Goal: Transaction & Acquisition: Purchase product/service

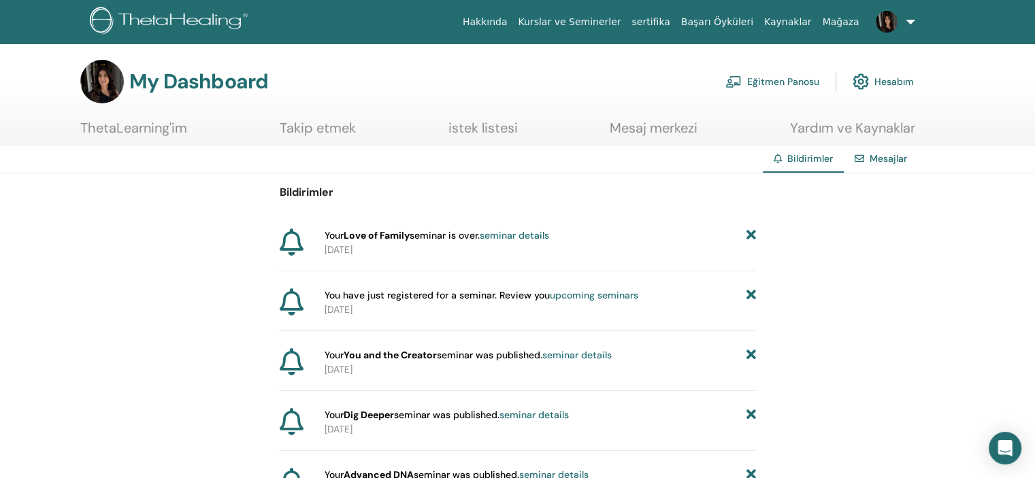
click at [773, 78] on link "Eğitmen Panosu" at bounding box center [773, 82] width 94 height 30
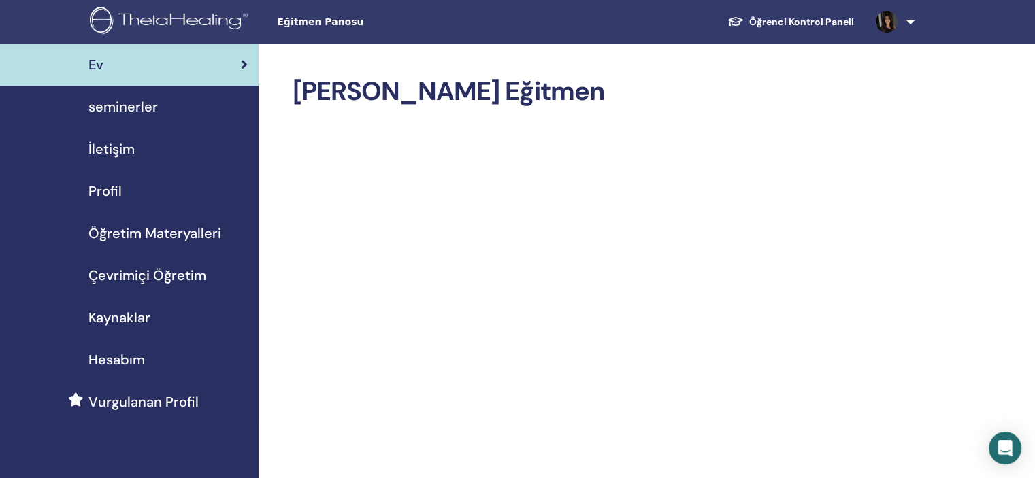
click at [150, 113] on span "seminerler" at bounding box center [122, 107] width 69 height 20
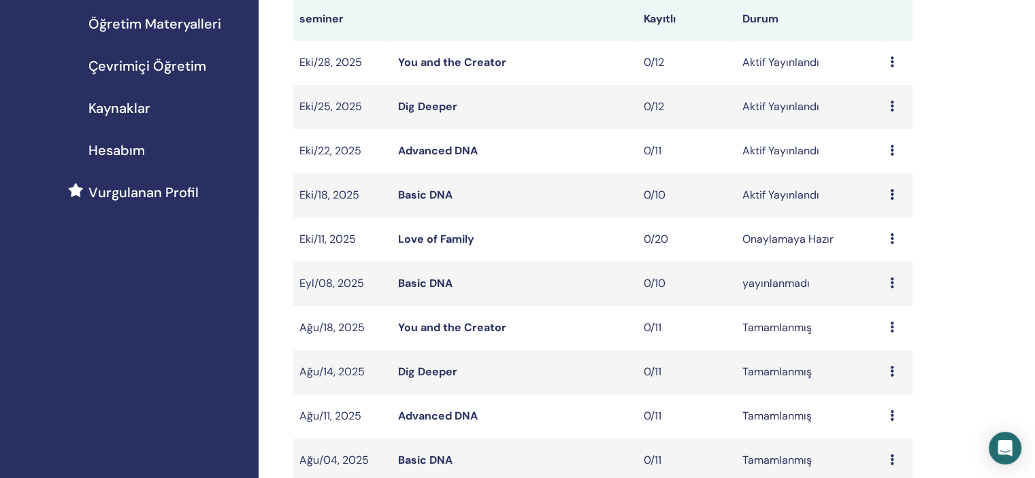
scroll to position [204, 0]
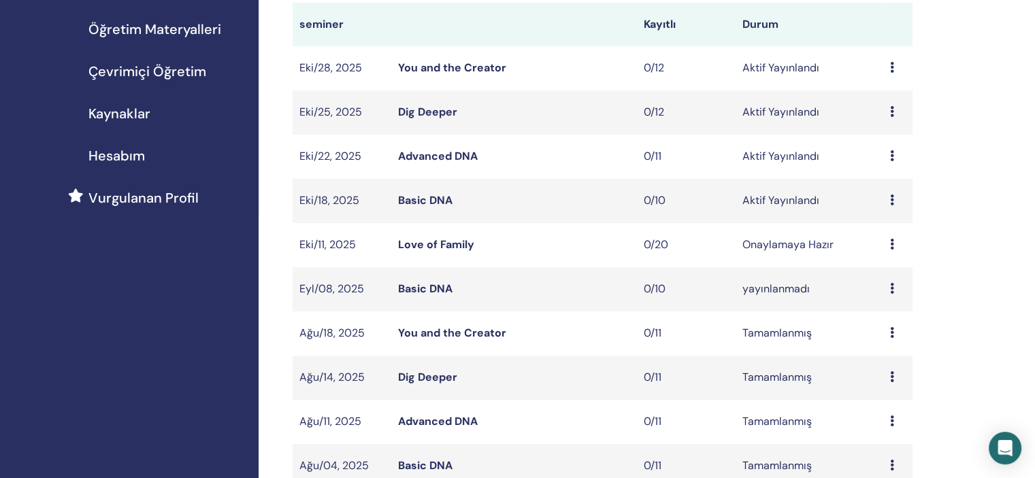
click at [890, 201] on icon at bounding box center [892, 200] width 4 height 11
click at [885, 240] on li "Düzenlemek" at bounding box center [884, 232] width 82 height 20
click at [896, 195] on div "Ön izleme Düzenlemek katılımcılar İptal" at bounding box center [898, 201] width 16 height 16
click at [884, 231] on link "Düzenlemek" at bounding box center [891, 227] width 61 height 14
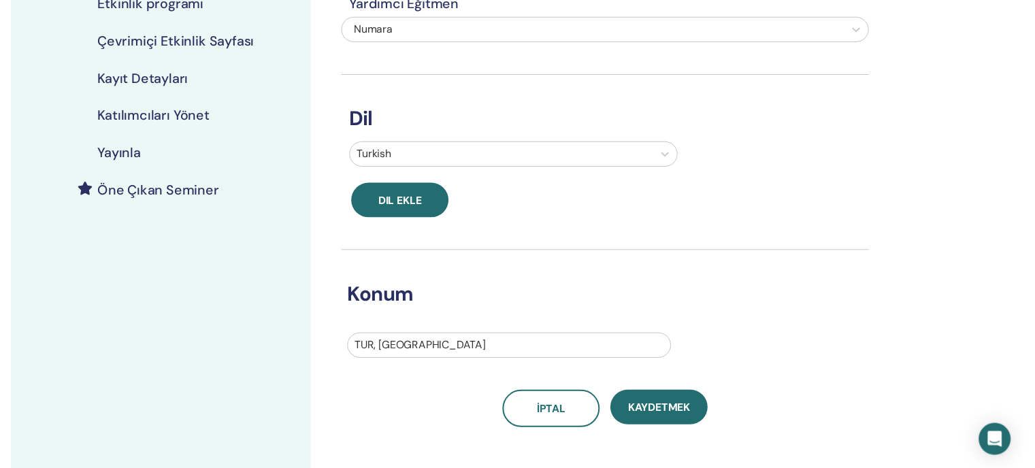
scroll to position [133, 0]
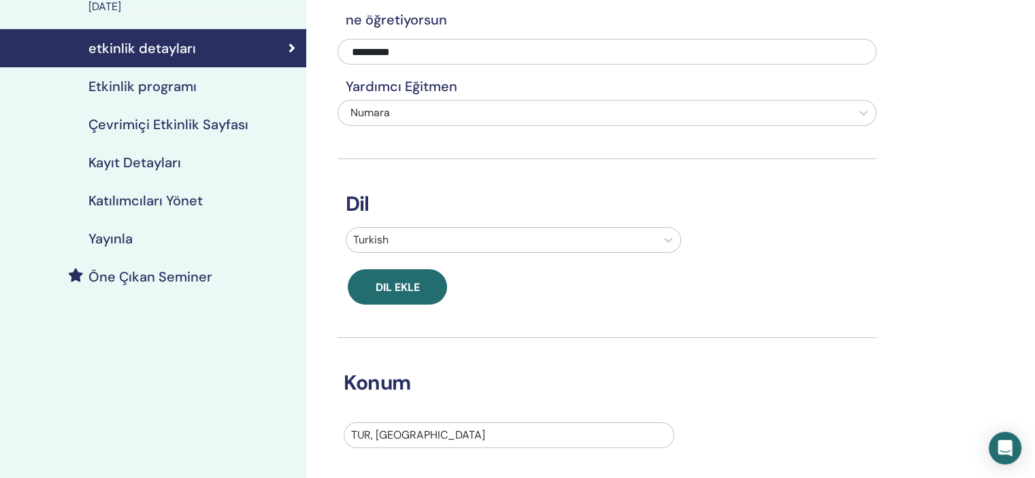
click at [139, 278] on h4 "Öne Çıkan Seminer" at bounding box center [150, 277] width 124 height 16
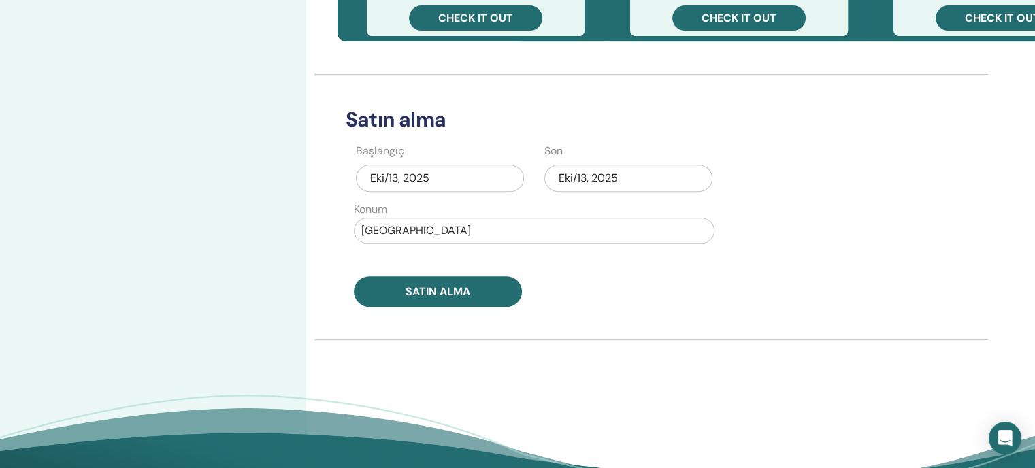
scroll to position [609, 0]
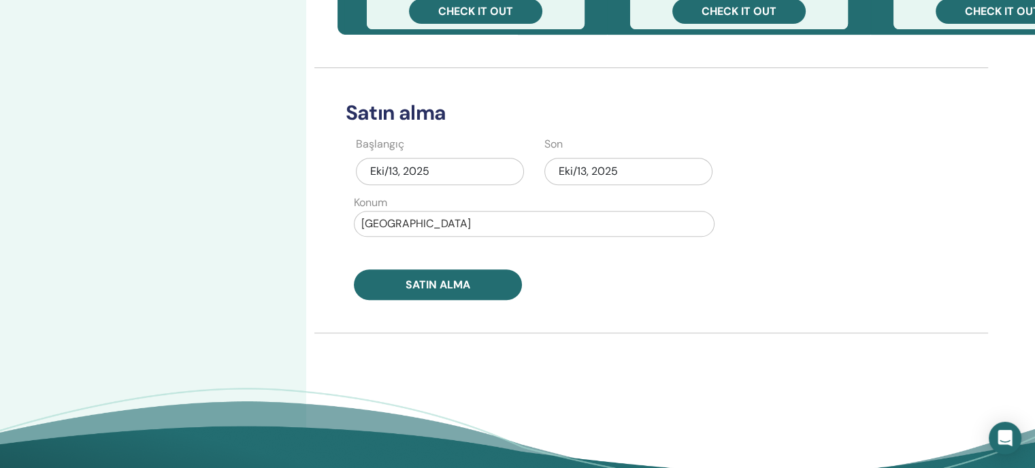
click at [602, 173] on div "Eki/13, 2025" at bounding box center [629, 171] width 168 height 27
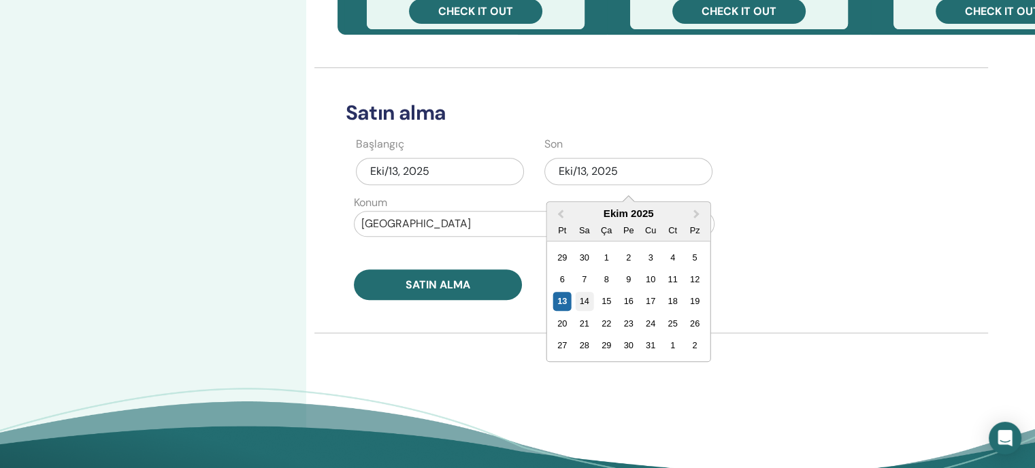
click at [587, 296] on div "14" at bounding box center [584, 301] width 18 height 18
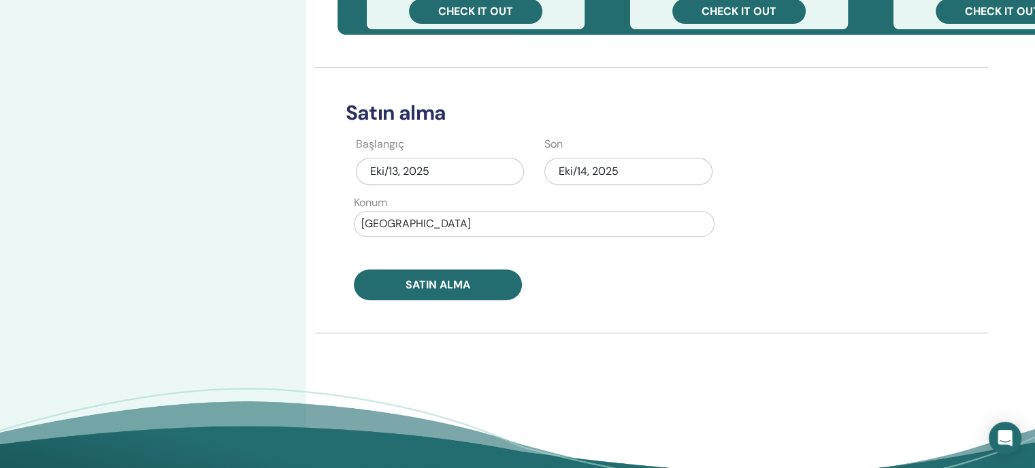
click at [517, 226] on div at bounding box center [534, 223] width 346 height 19
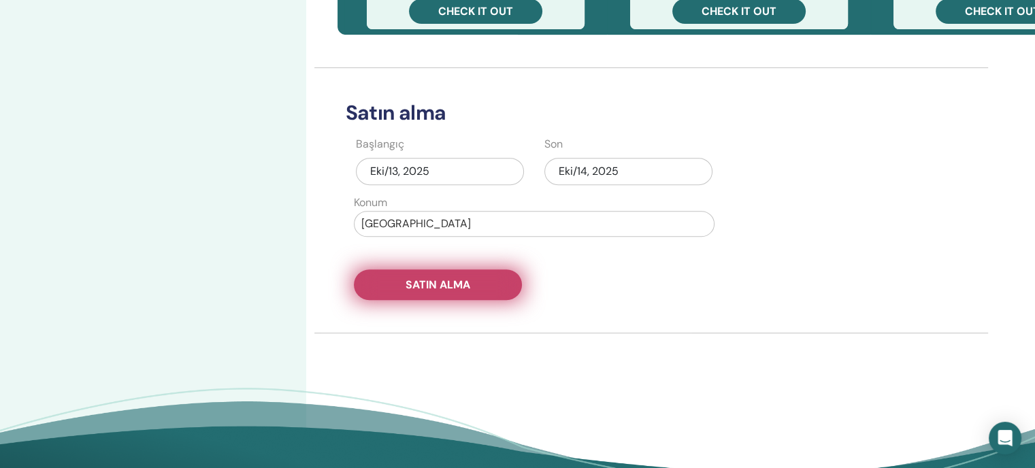
click at [465, 279] on span "Satın alma" at bounding box center [438, 285] width 65 height 14
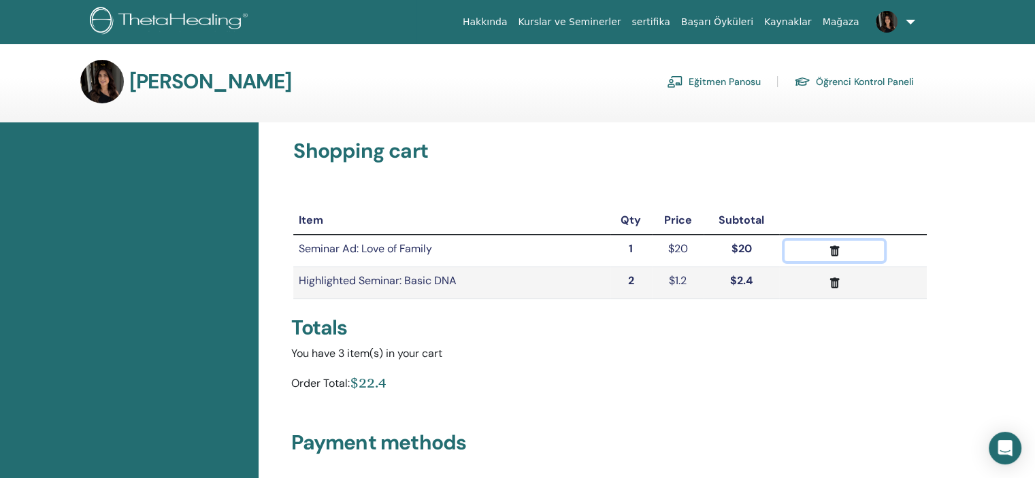
click at [828, 250] on icon "submit" at bounding box center [835, 251] width 14 height 14
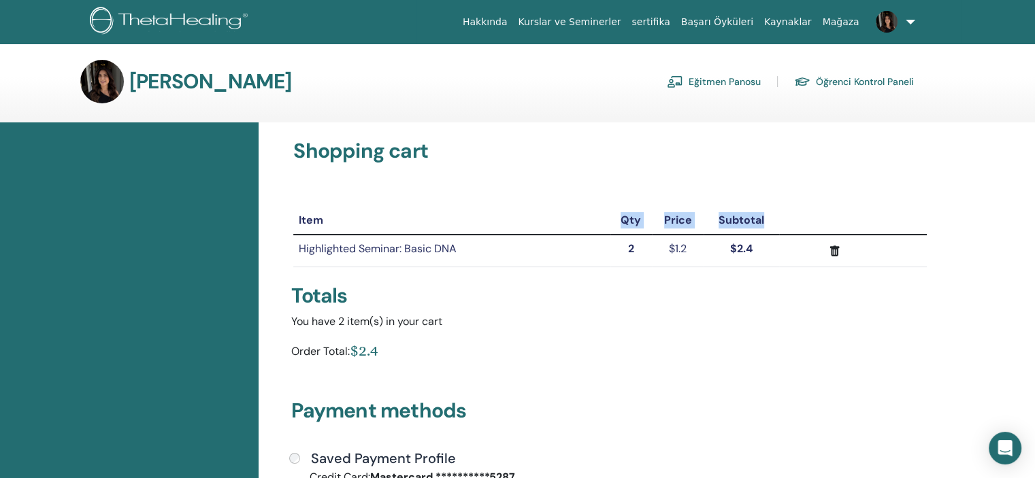
drag, startPoint x: 789, startPoint y: 218, endPoint x: 610, endPoint y: 214, distance: 179.1
click at [610, 214] on tr "Item Qty Price Subtotal" at bounding box center [610, 221] width 634 height 28
copy tr "Qty Price Subtotal"
click at [651, 282] on div "Totals" at bounding box center [610, 295] width 654 height 35
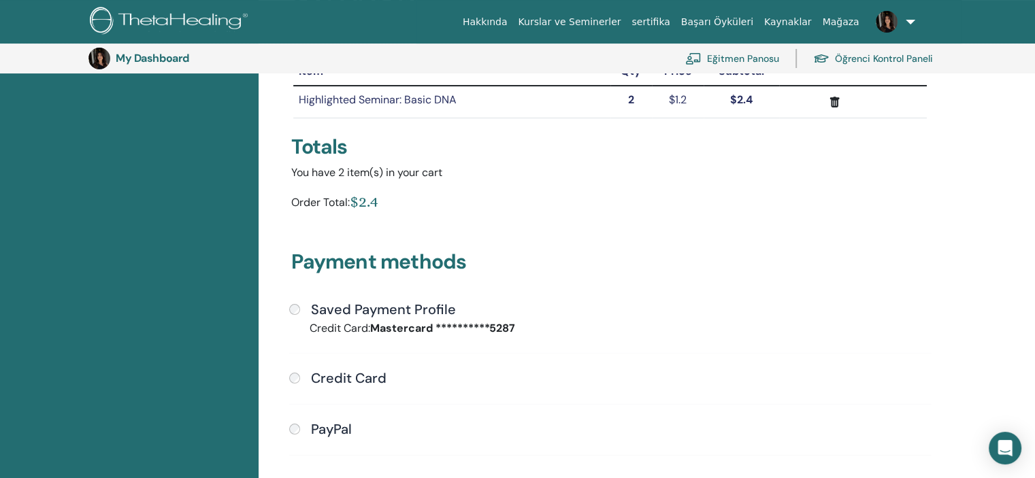
scroll to position [234, 0]
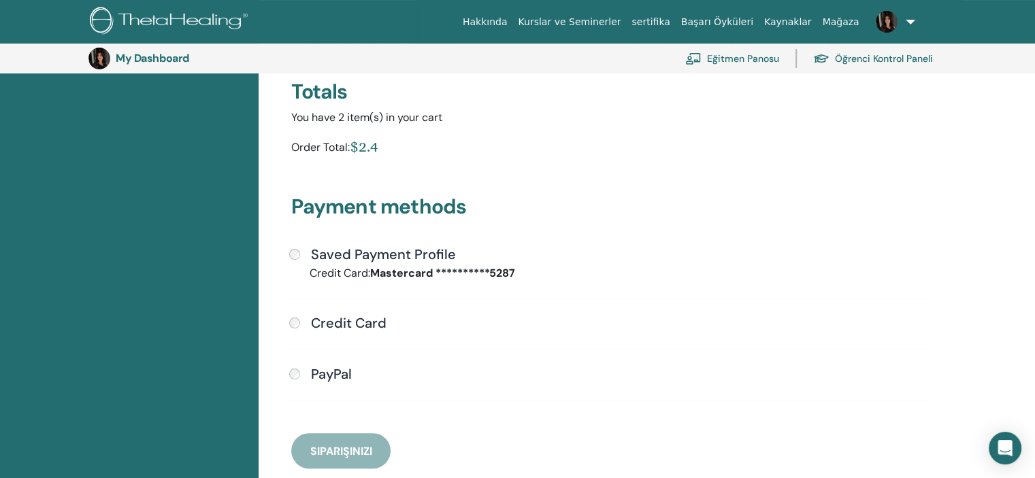
click at [332, 256] on h4 "Saved Payment Profile" at bounding box center [383, 254] width 145 height 16
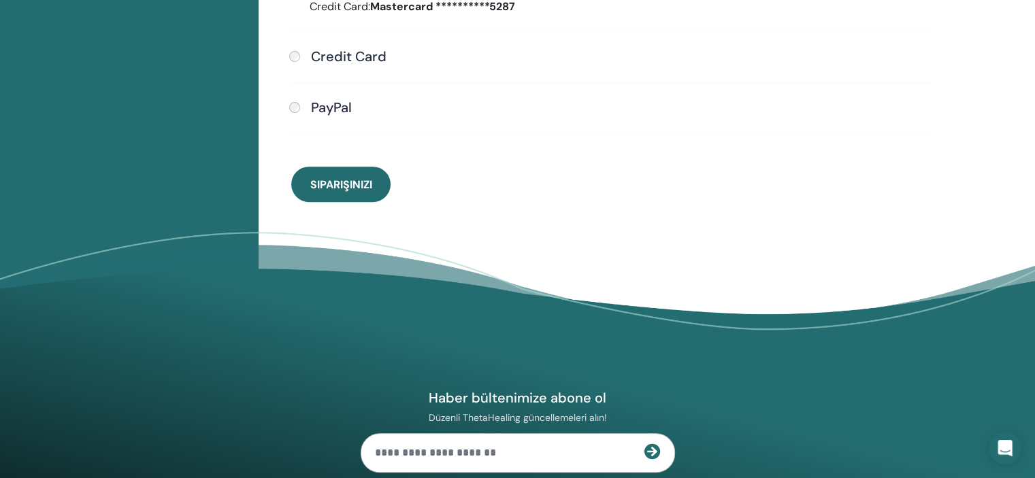
scroll to position [506, 0]
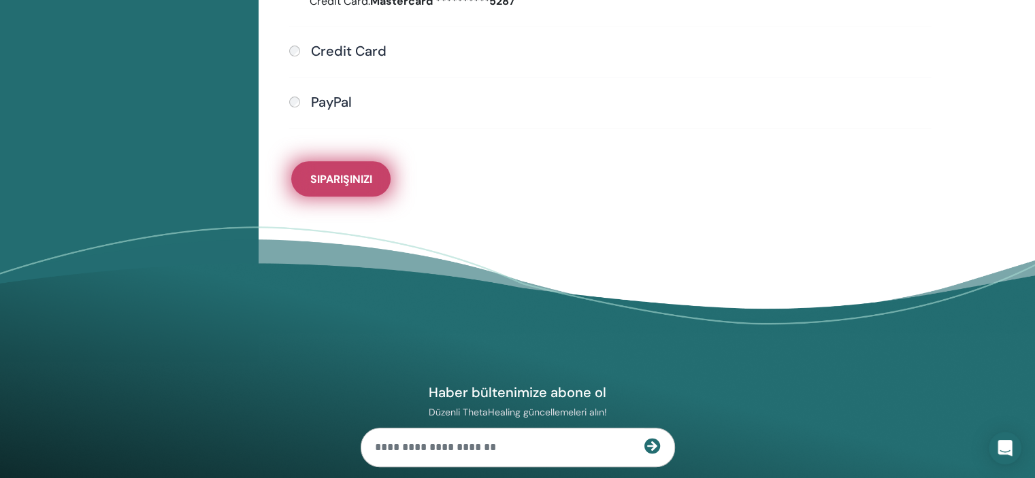
click at [346, 172] on span "Siparişinizi" at bounding box center [341, 179] width 62 height 14
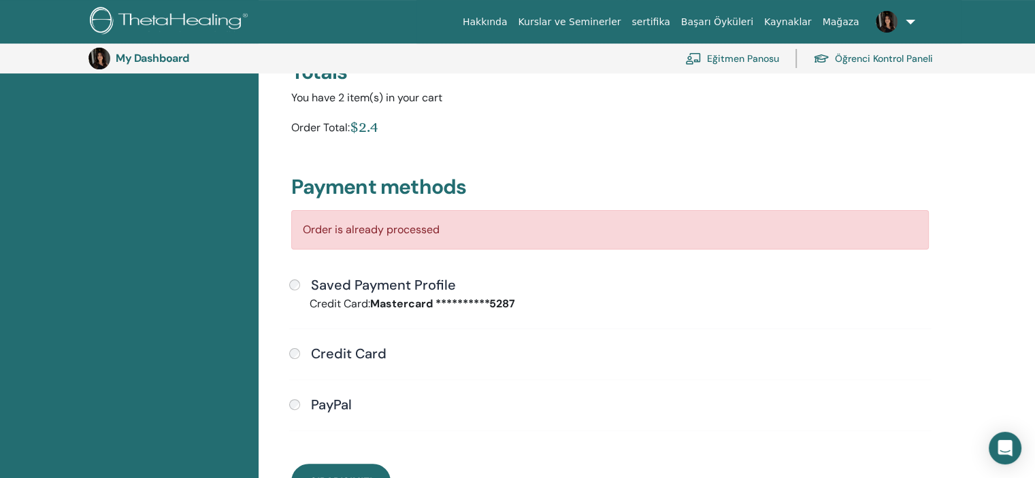
scroll to position [234, 0]
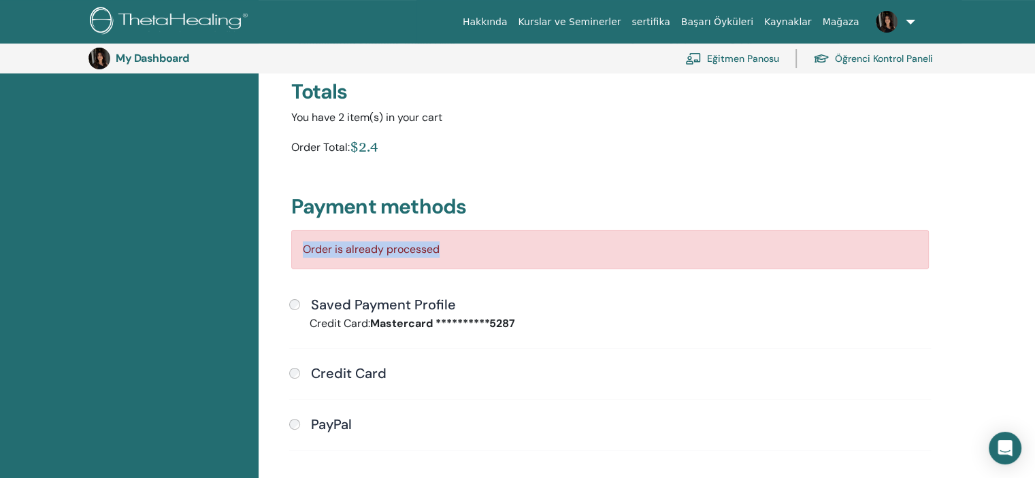
drag, startPoint x: 466, startPoint y: 253, endPoint x: 300, endPoint y: 251, distance: 165.4
click at [300, 251] on div "Order is already processed" at bounding box center [610, 249] width 638 height 39
copy div "Order is already processed"
click at [171, 103] on div at bounding box center [129, 301] width 259 height 767
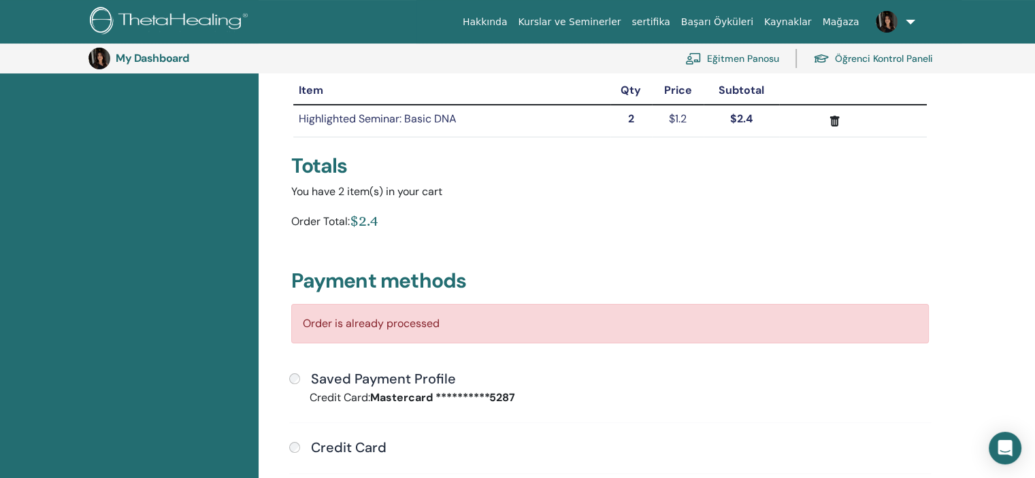
scroll to position [0, 0]
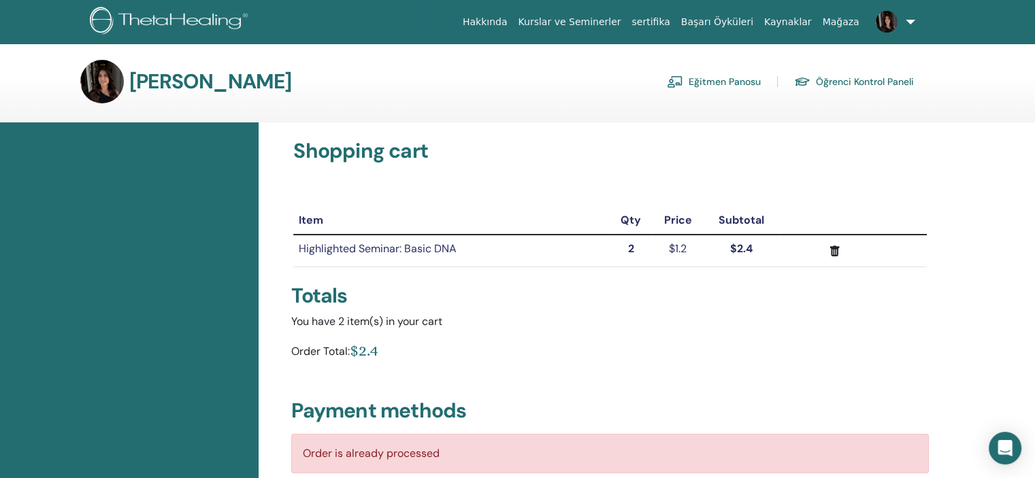
click at [715, 77] on link "Eğitmen Panosu" at bounding box center [714, 82] width 94 height 22
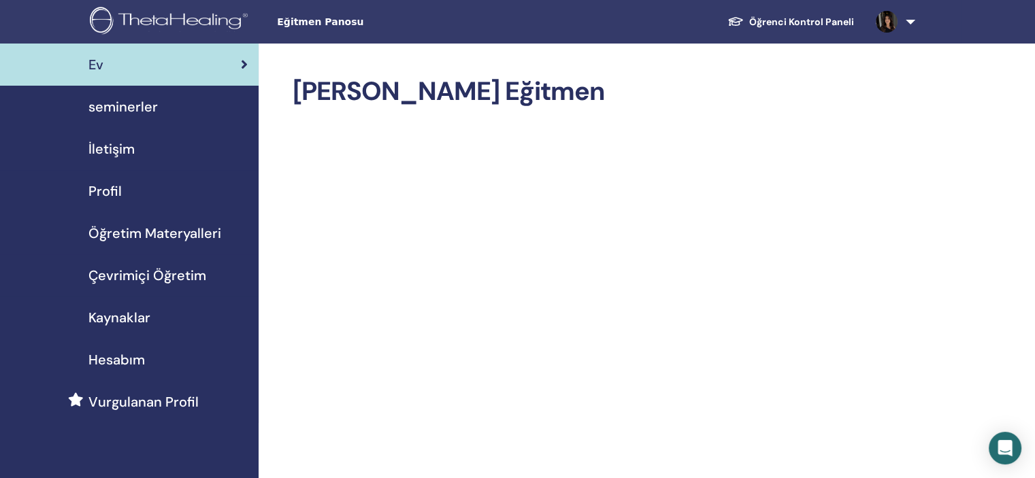
click at [152, 9] on img at bounding box center [171, 22] width 163 height 31
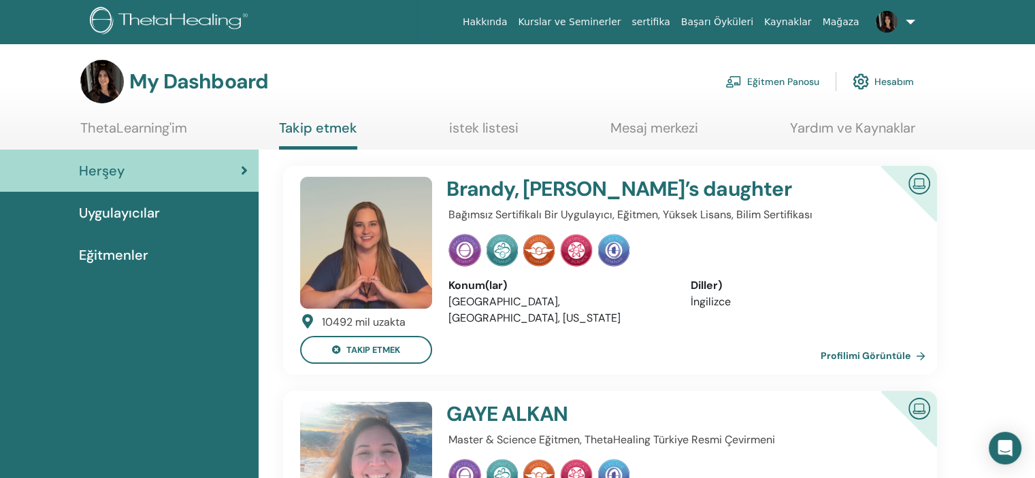
click at [752, 76] on link "Eğitmen Panosu" at bounding box center [773, 82] width 94 height 30
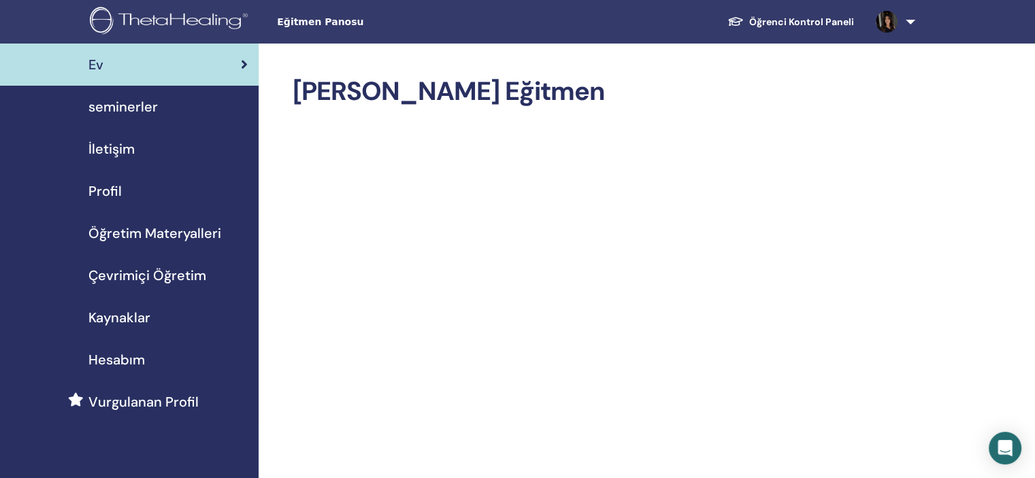
click at [135, 173] on link "Profil" at bounding box center [129, 191] width 259 height 42
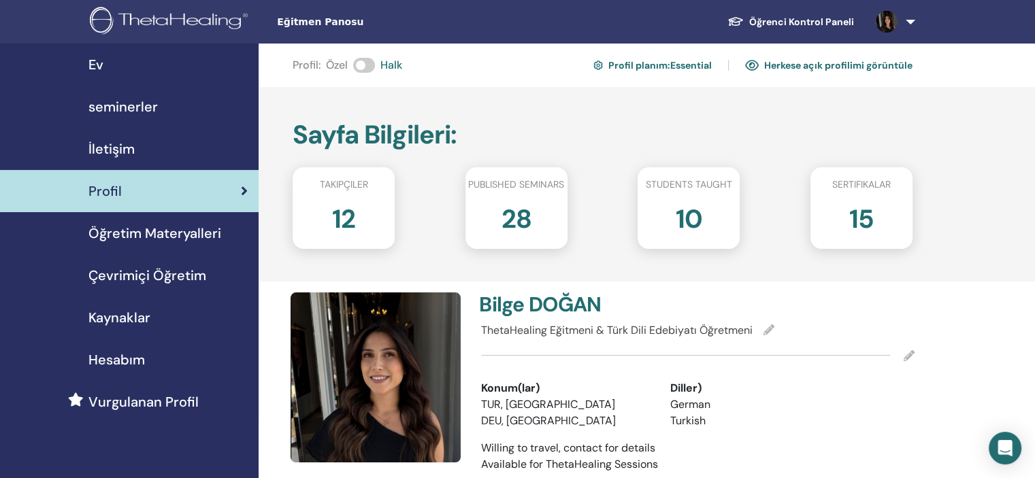
click at [115, 401] on span "Vurgulanan Profil" at bounding box center [143, 402] width 110 height 20
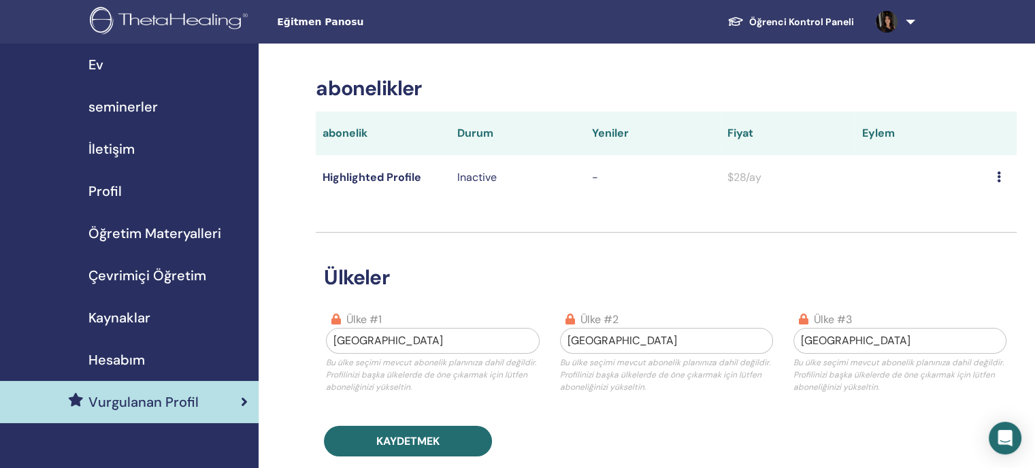
click at [133, 100] on span "seminerler" at bounding box center [122, 107] width 69 height 20
